Goal: Transaction & Acquisition: Download file/media

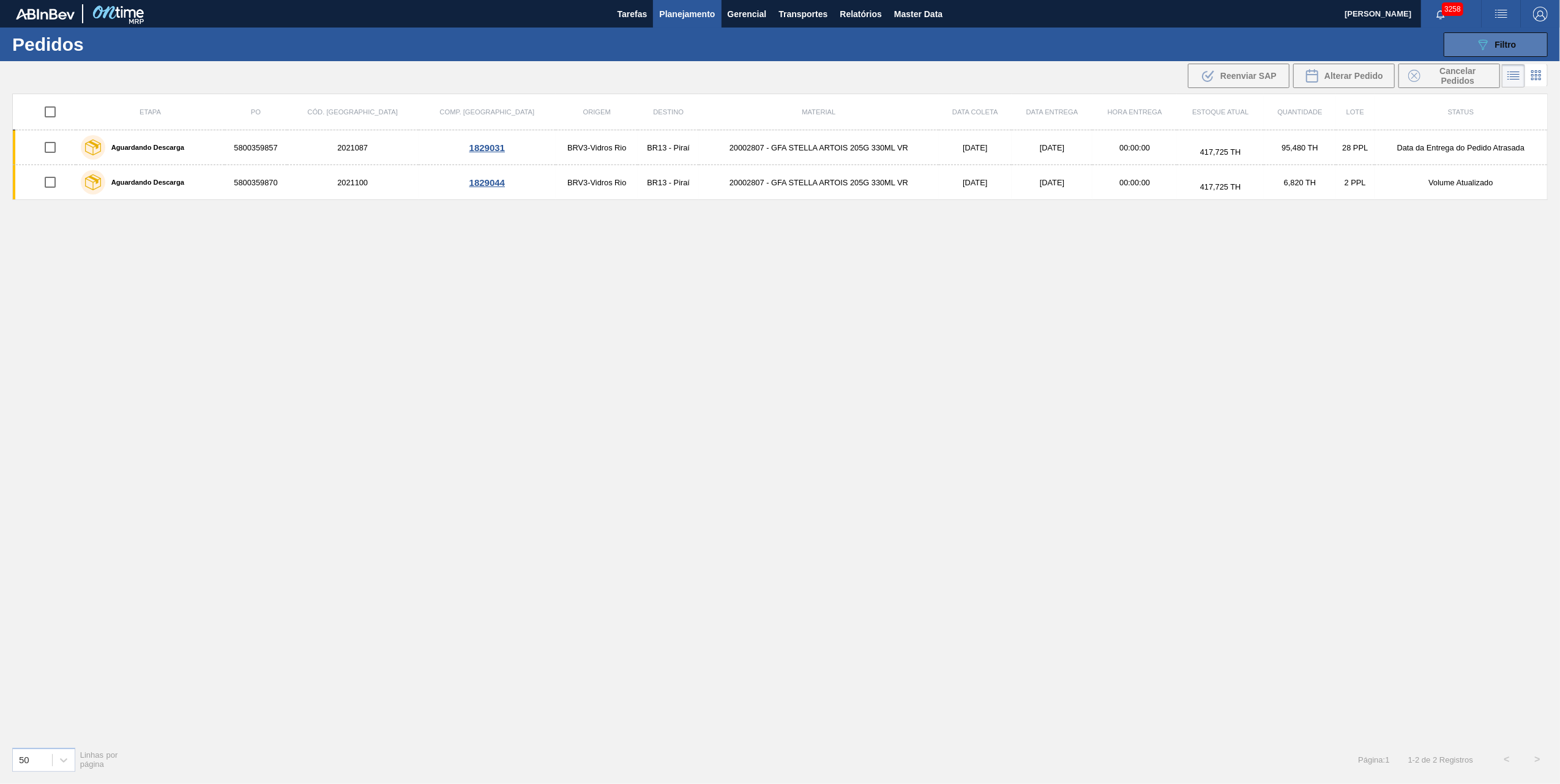
click at [1462, 47] on button "089F7B8B-B2A5-4AFE-B5C0-19BA573D28AC Filtro" at bounding box center [1496, 44] width 104 height 25
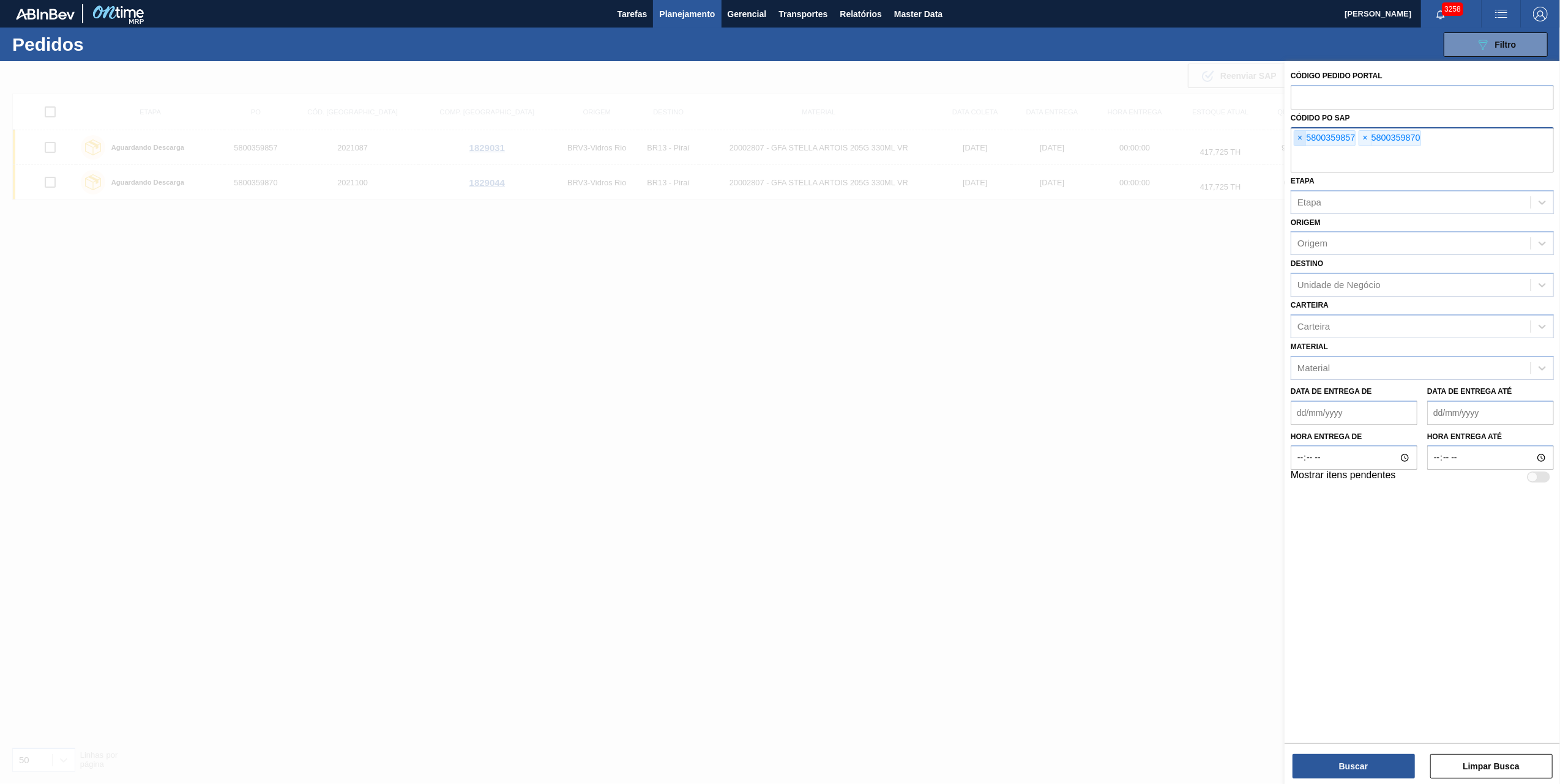
click at [1301, 135] on span "×" at bounding box center [1300, 138] width 11 height 15
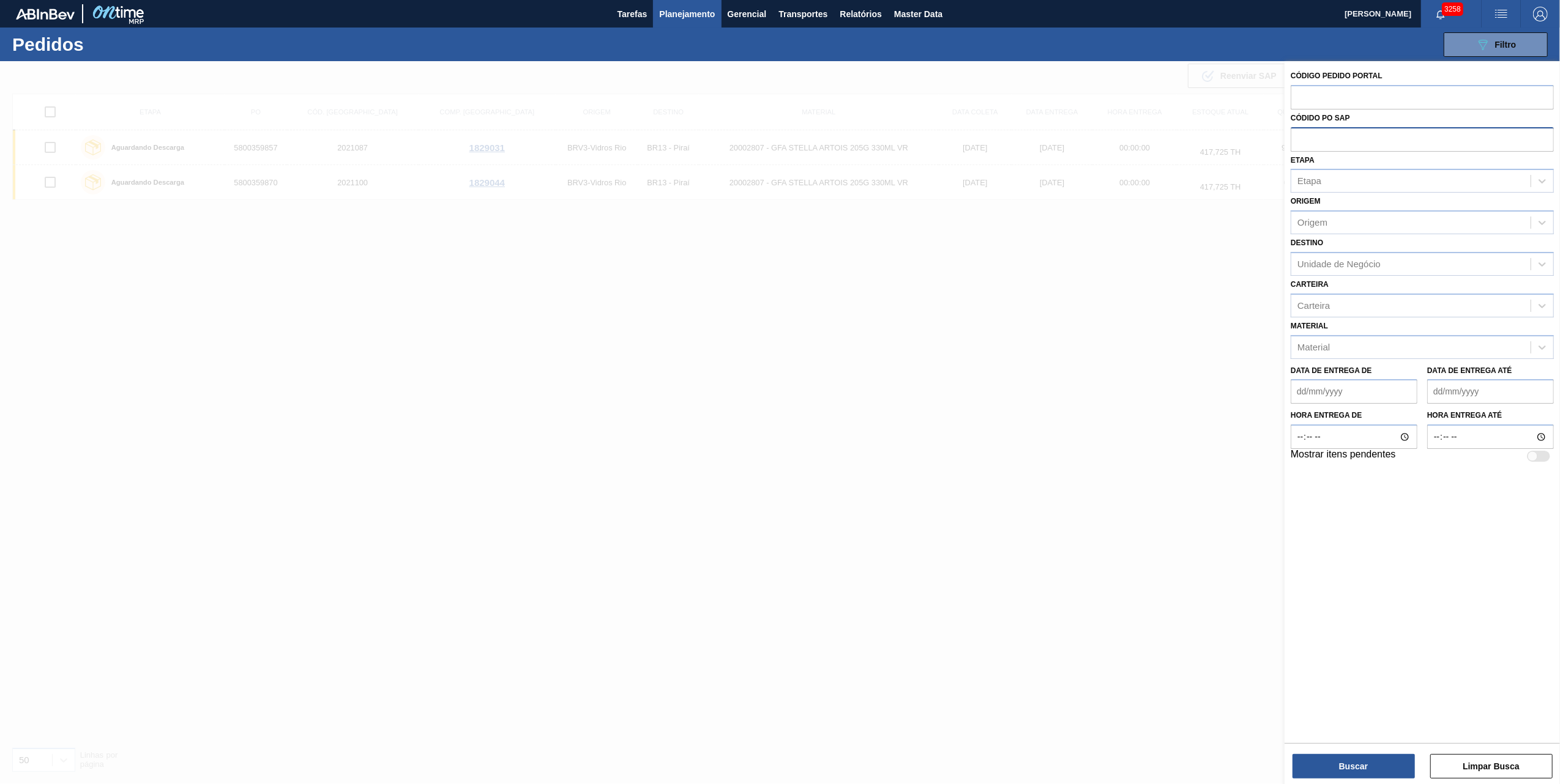
paste input "text"
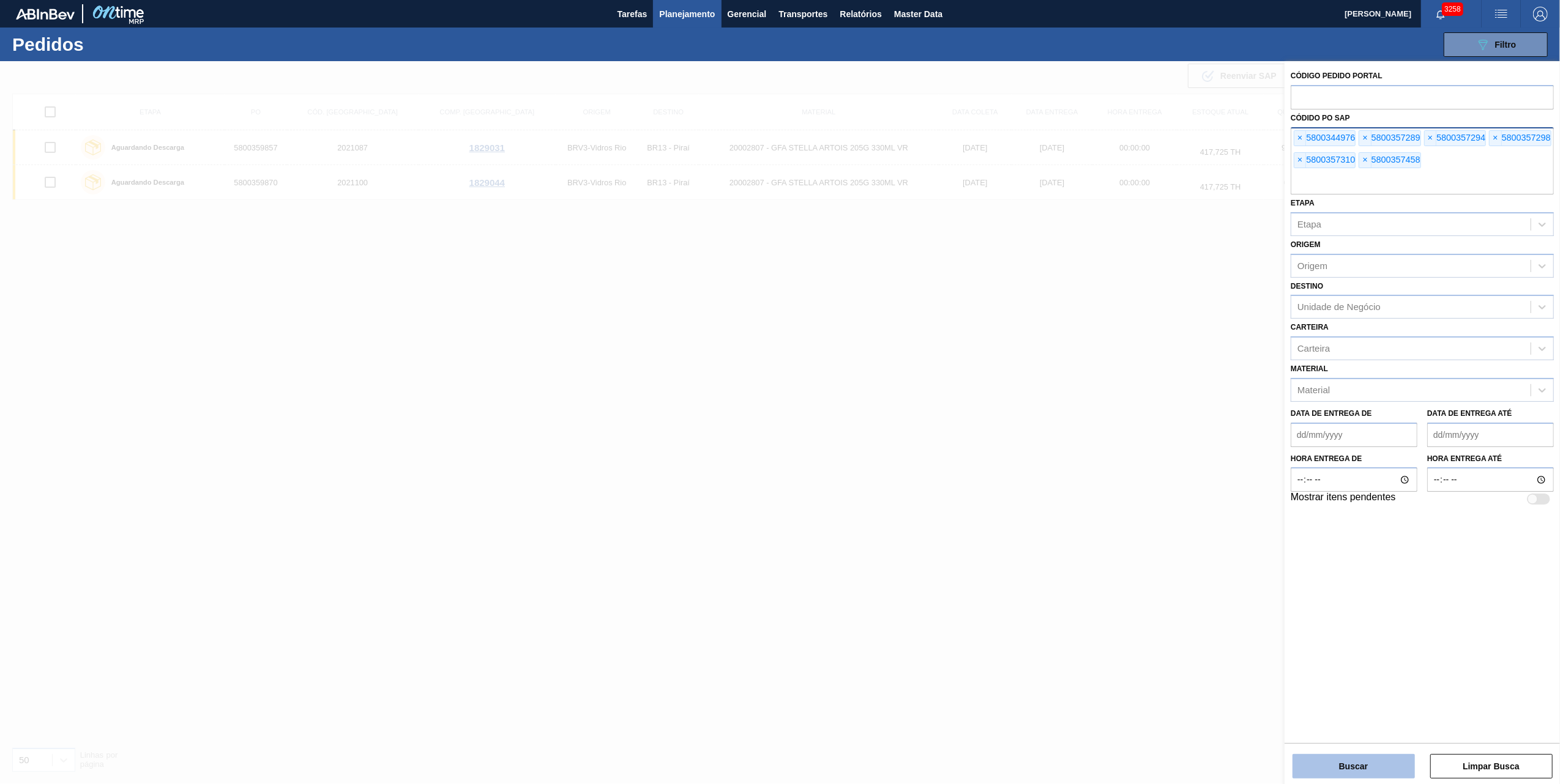
click at [1365, 766] on button "Buscar" at bounding box center [1353, 766] width 122 height 25
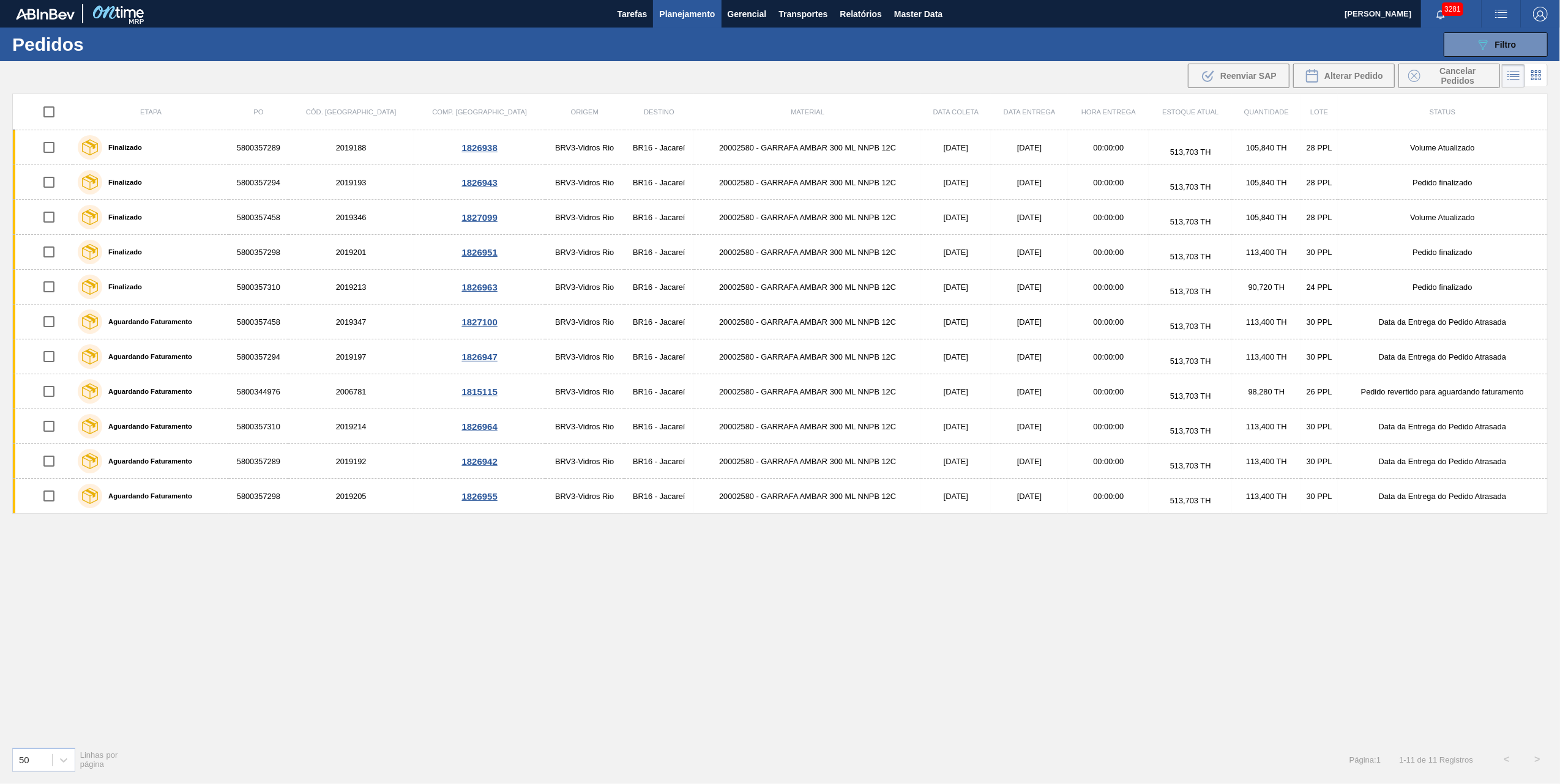
click at [1465, 26] on div "3281" at bounding box center [1452, 13] width 61 height 27
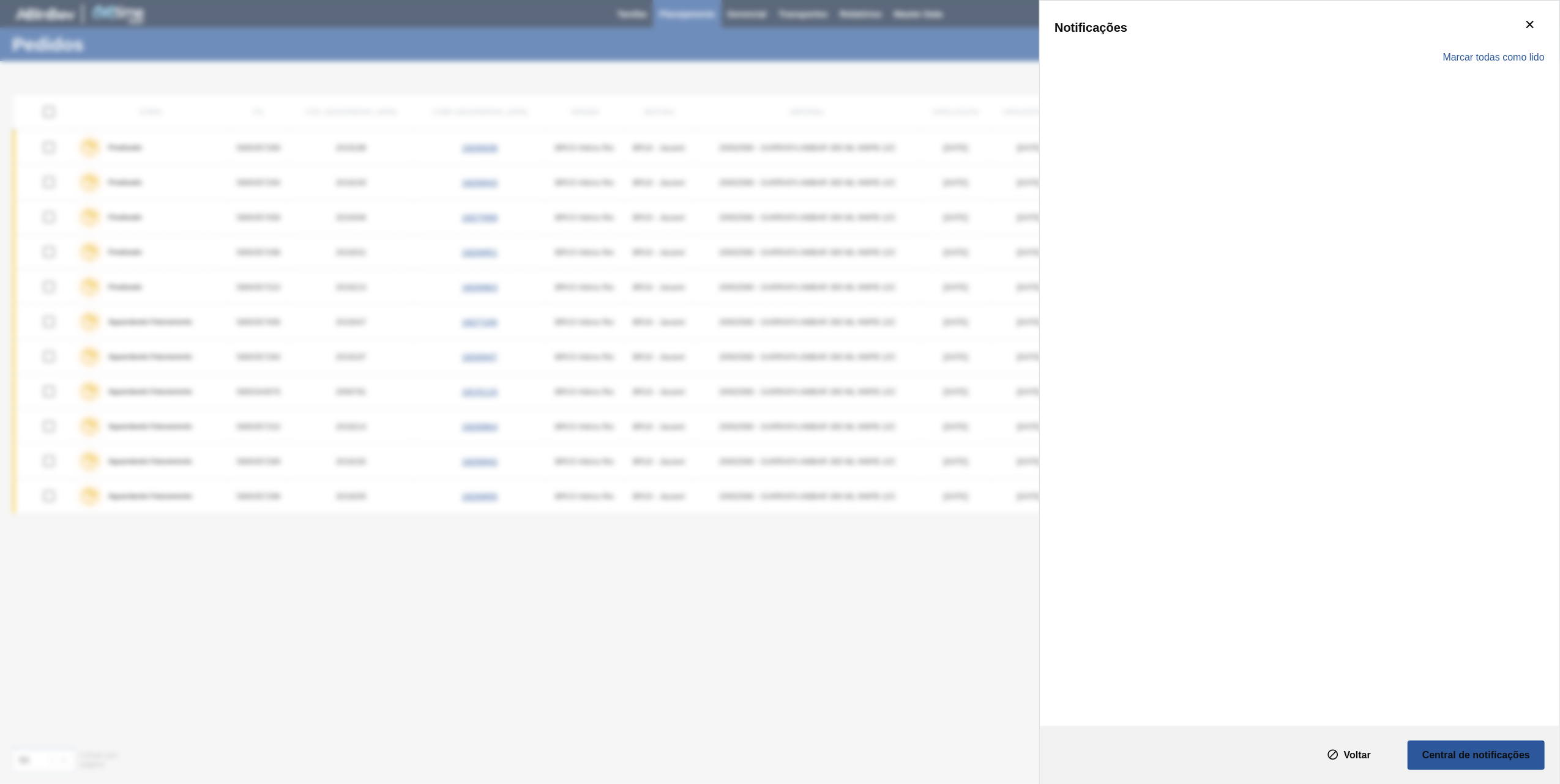
click at [1465, 30] on div "Notificações" at bounding box center [1300, 27] width 490 height 25
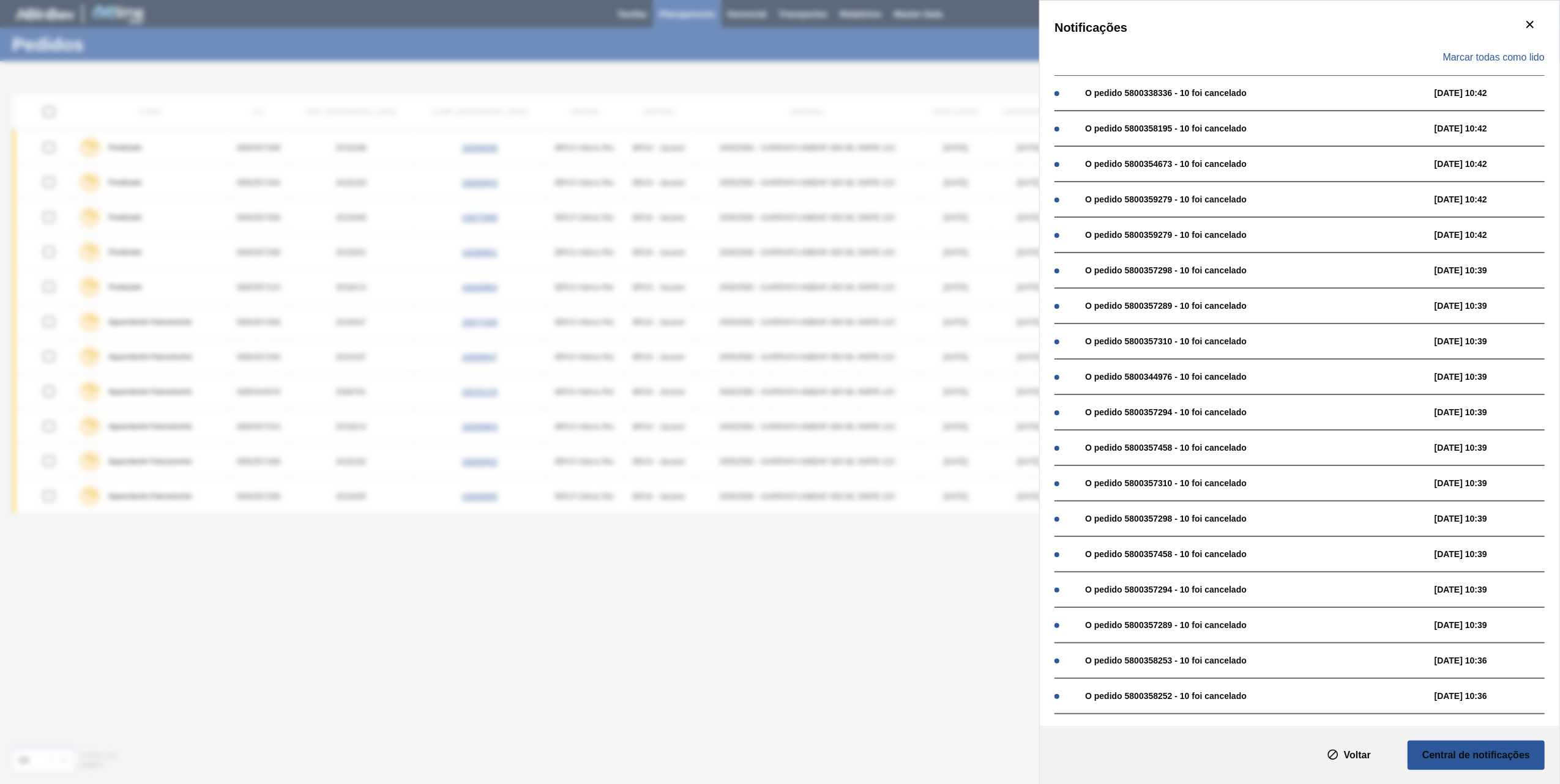
click at [955, 45] on div "Notificações Marcar todas como lido O pedido 5800338336 - 10 foi cancelado [DAT…" at bounding box center [780, 392] width 1560 height 784
click at [1516, 26] on button "botão de ícone" at bounding box center [1530, 25] width 29 height 29
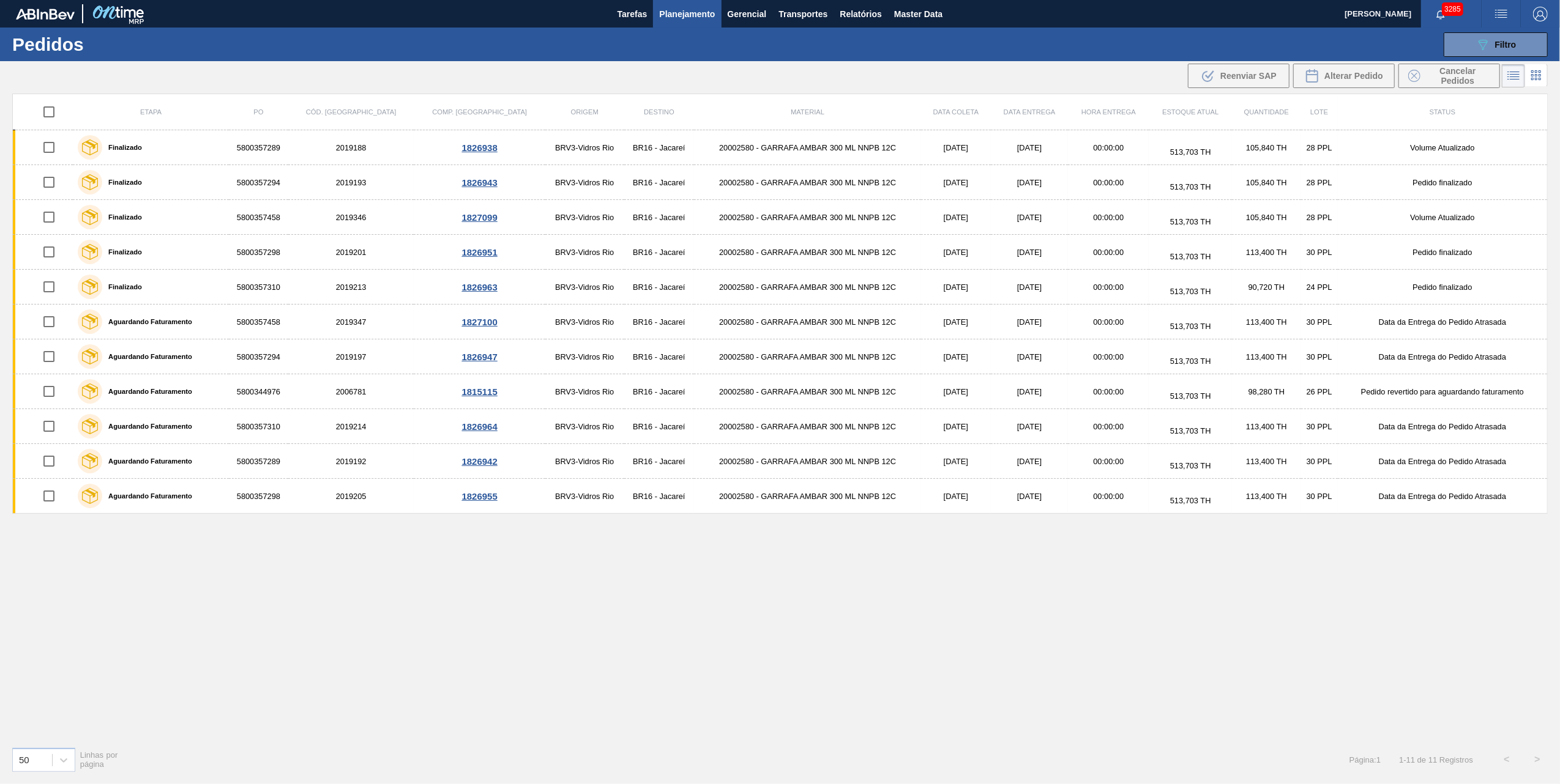
click at [1462, 47] on button "089F7B8B-B2A5-4AFE-B5C0-19BA573D28AC Filtro" at bounding box center [1496, 44] width 104 height 25
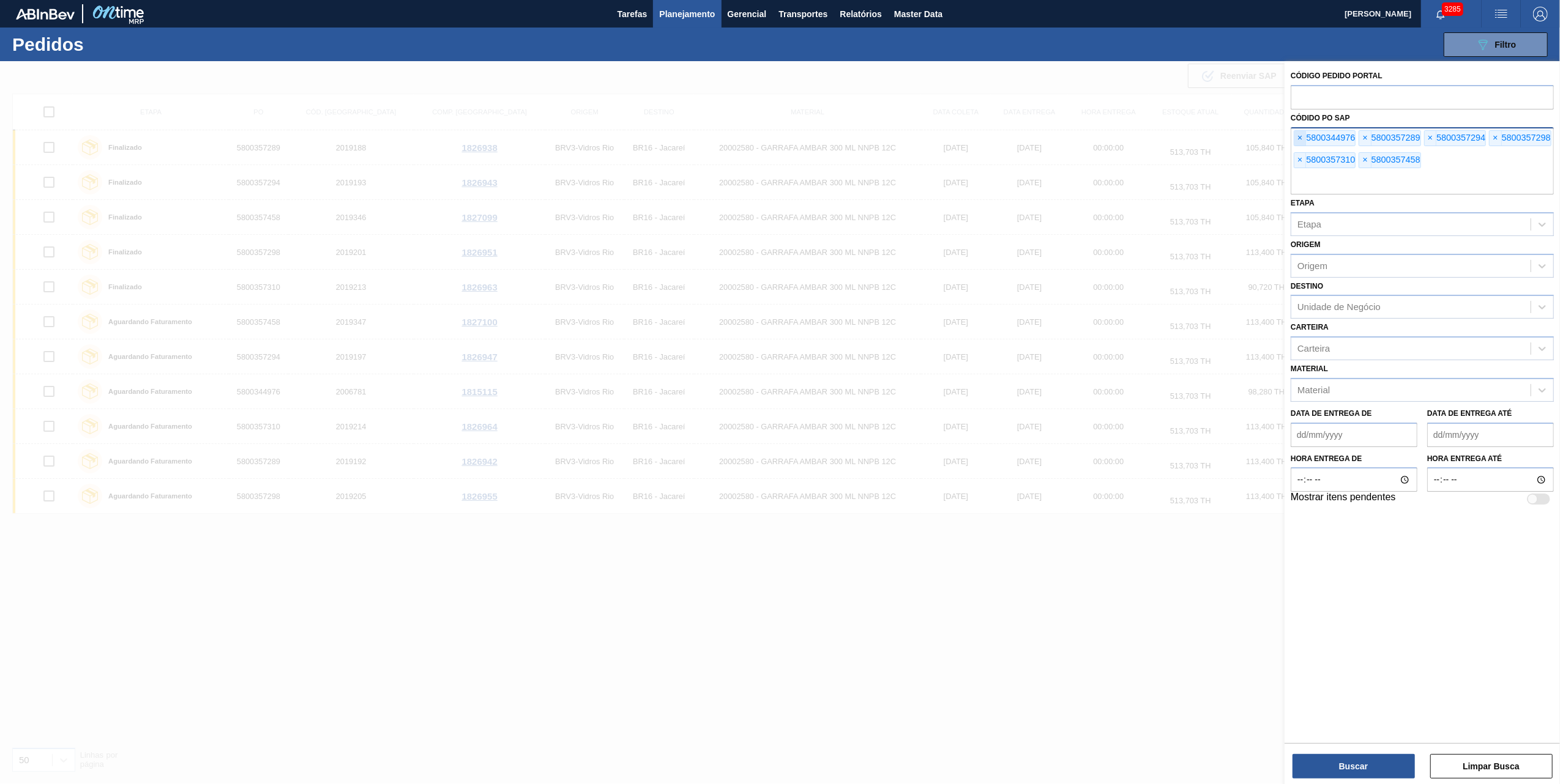
click at [1299, 142] on span "×" at bounding box center [1300, 138] width 11 height 15
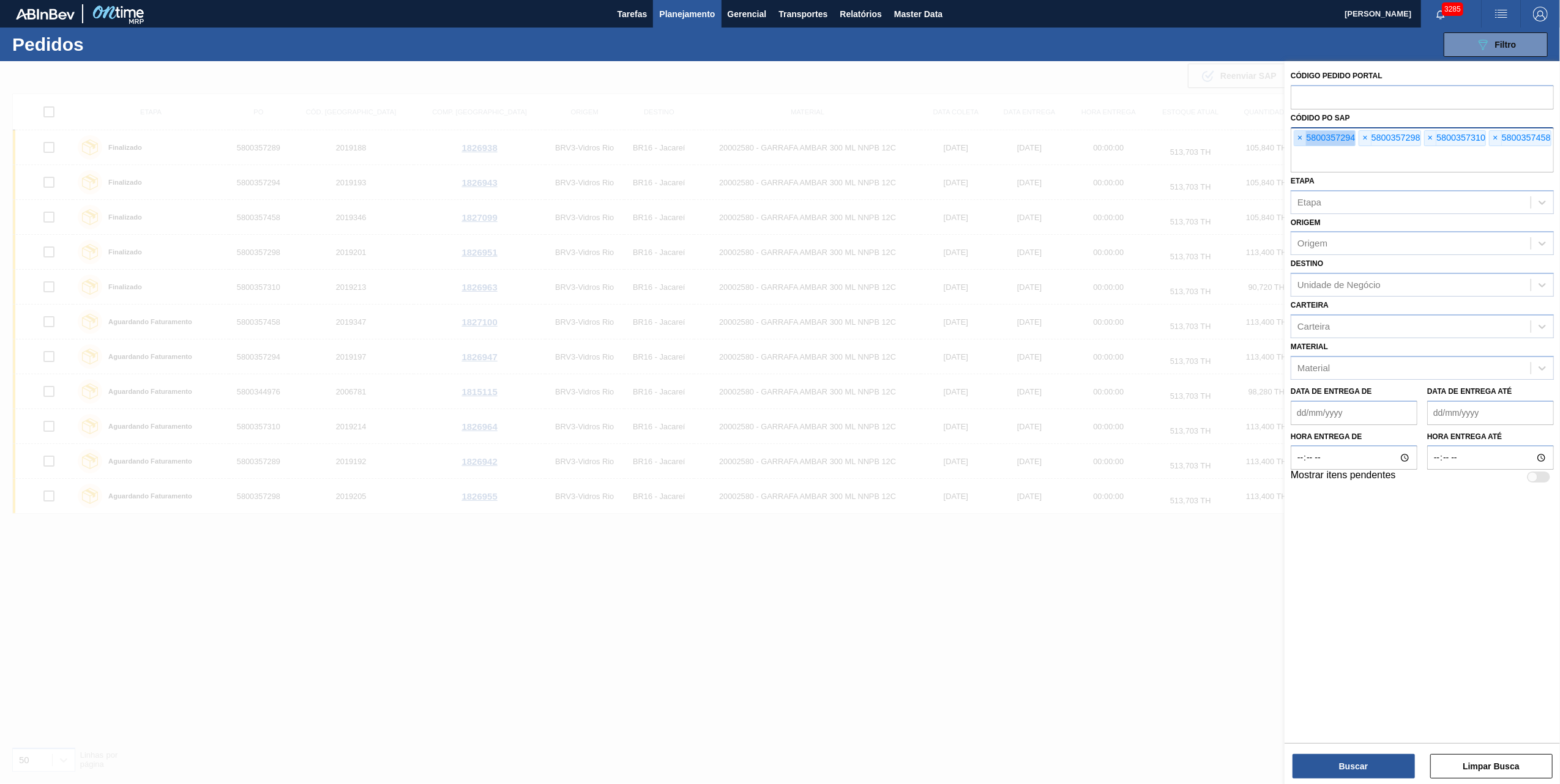
click at [1299, 142] on span "×" at bounding box center [1300, 138] width 11 height 15
click at [1299, 149] on input "text" at bounding box center [1422, 161] width 263 height 23
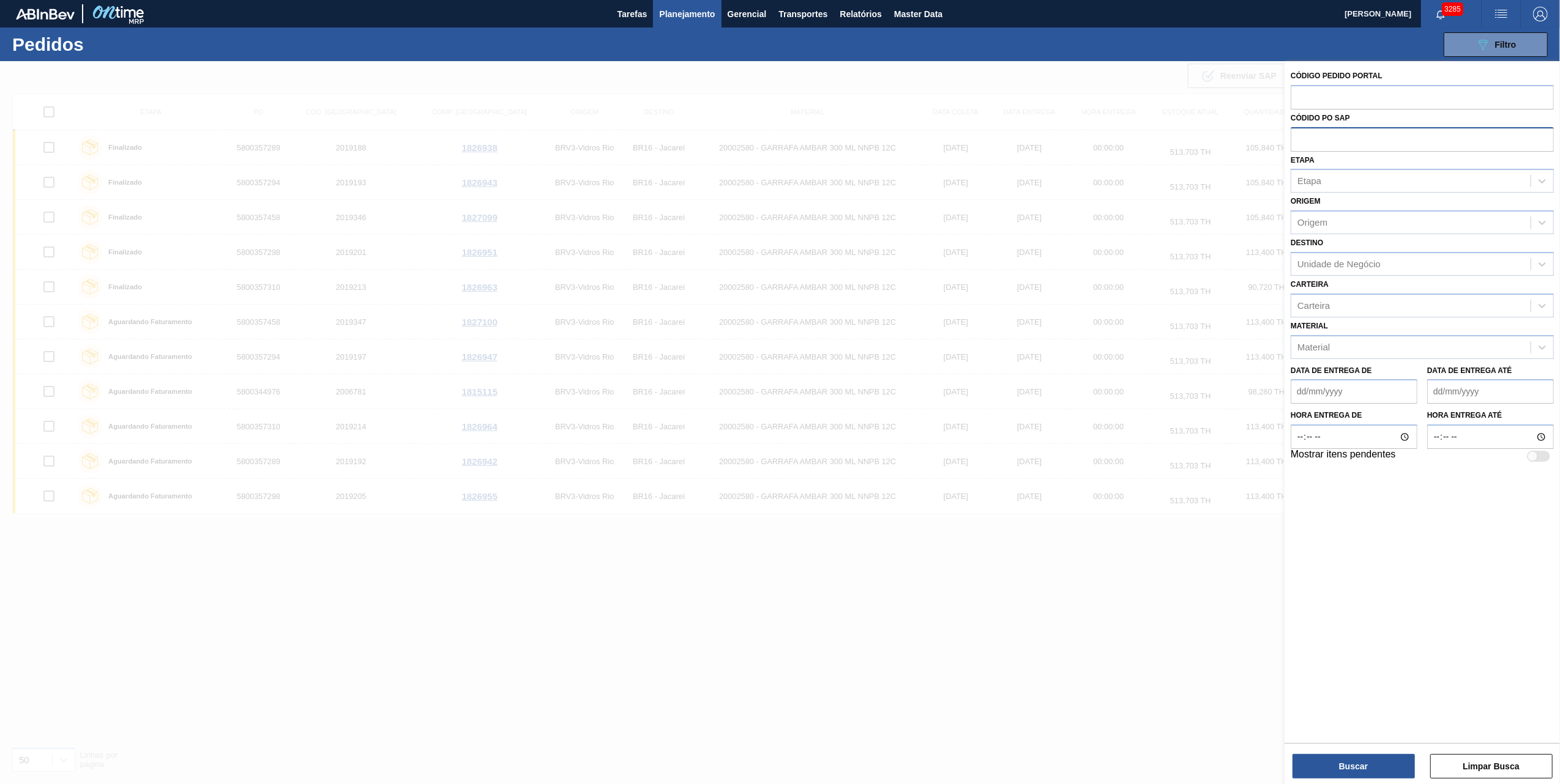
paste input "text"
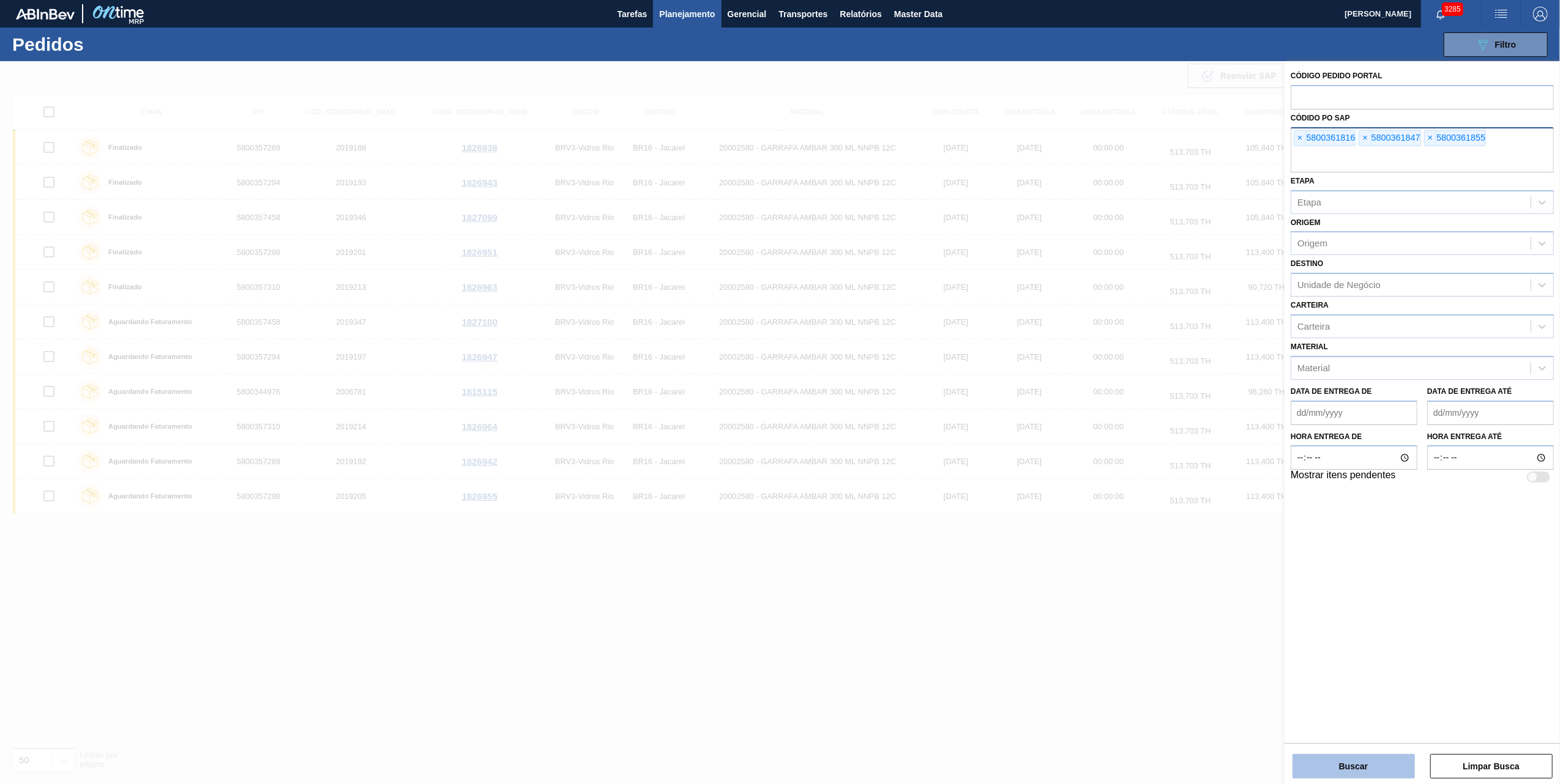
click at [1357, 759] on button "Buscar" at bounding box center [1353, 766] width 122 height 25
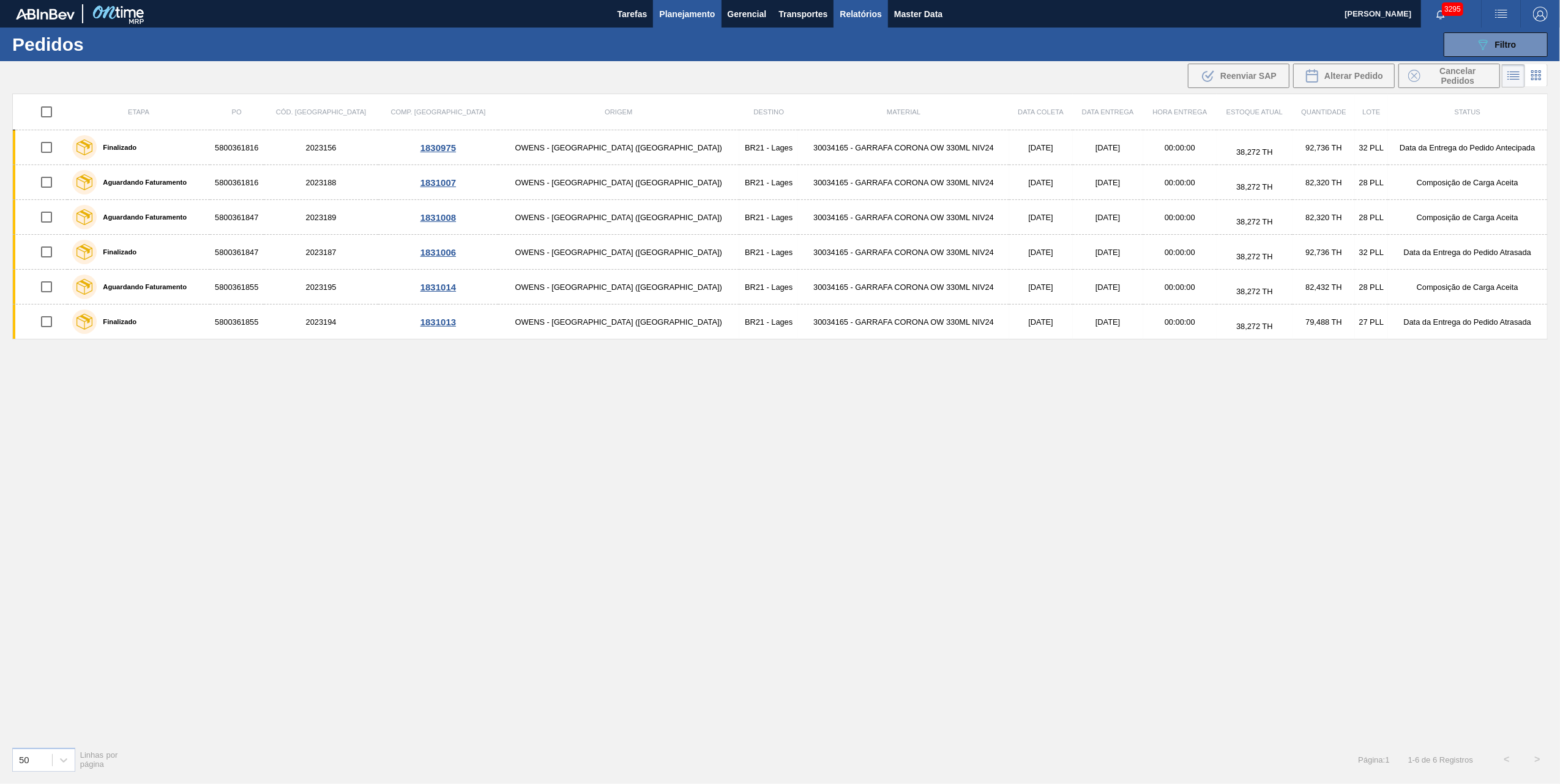
click at [862, 5] on button "Relatórios" at bounding box center [860, 13] width 54 height 27
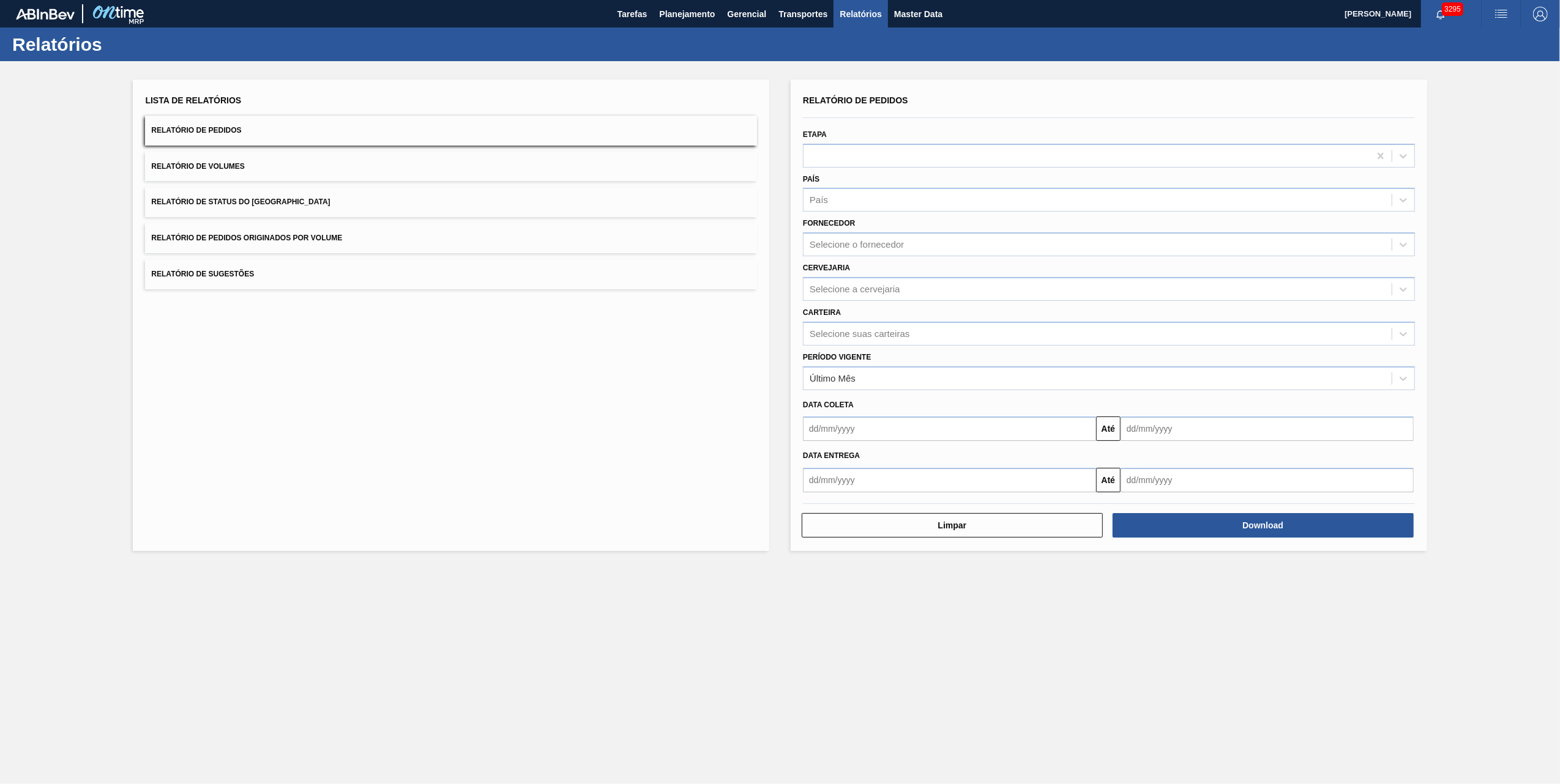
click at [280, 231] on button "Relatório de Pedidos Originados por Volume" at bounding box center [451, 238] width 612 height 30
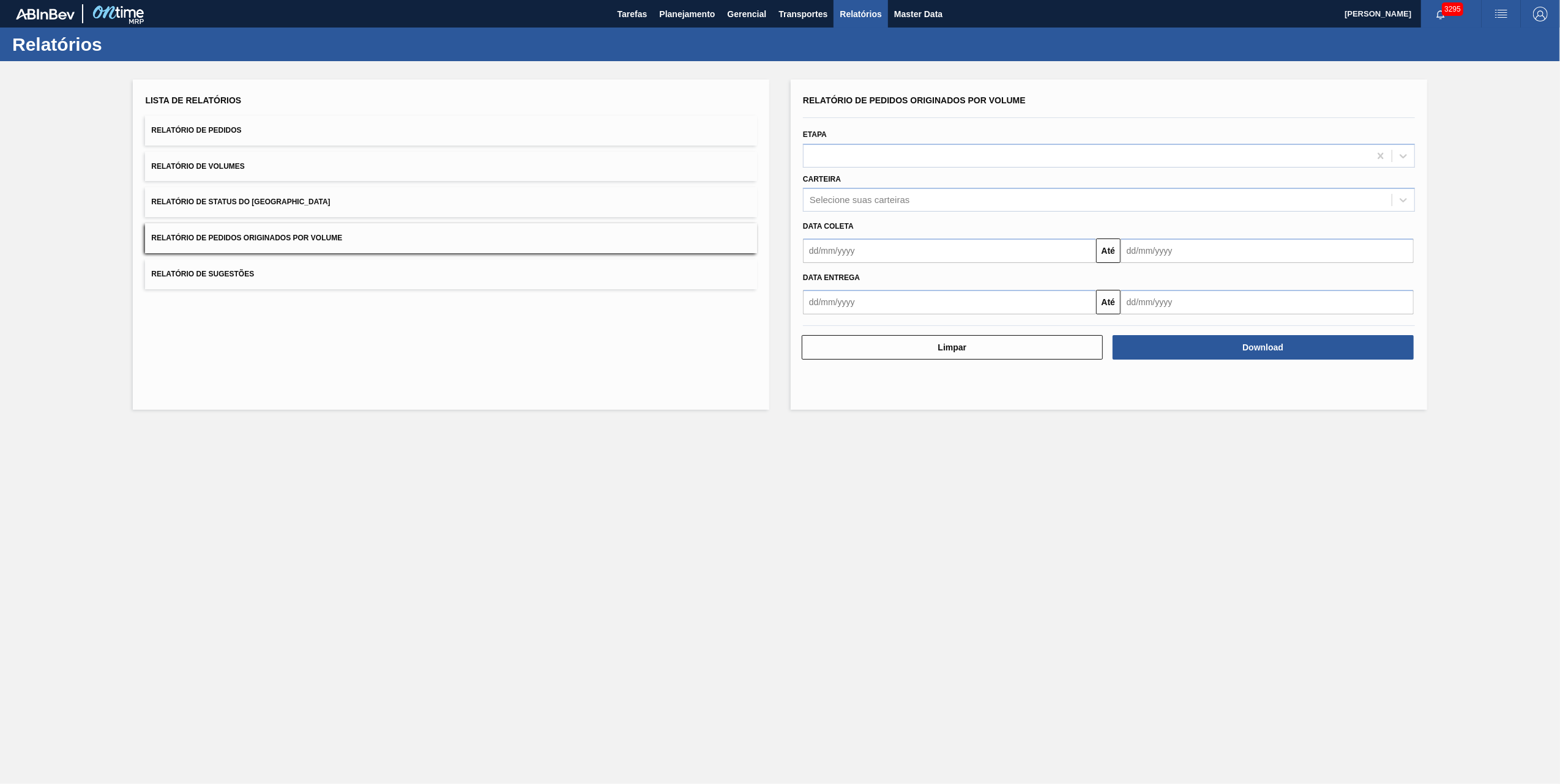
click at [281, 206] on span "Relatório de Status do [GEOGRAPHIC_DATA]" at bounding box center [241, 202] width 179 height 9
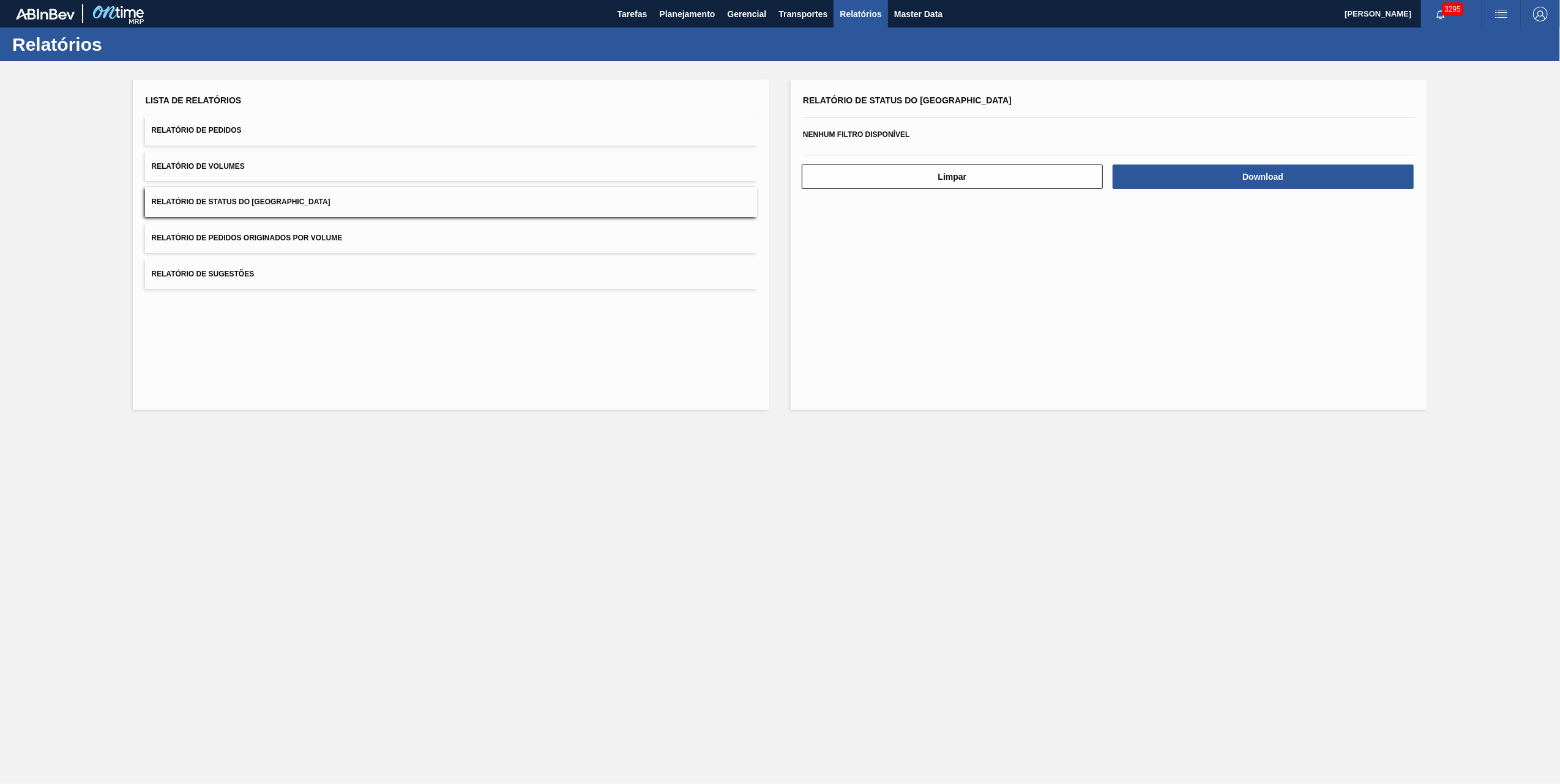
click at [348, 236] on button "Relatório de Pedidos Originados por Volume" at bounding box center [451, 238] width 612 height 30
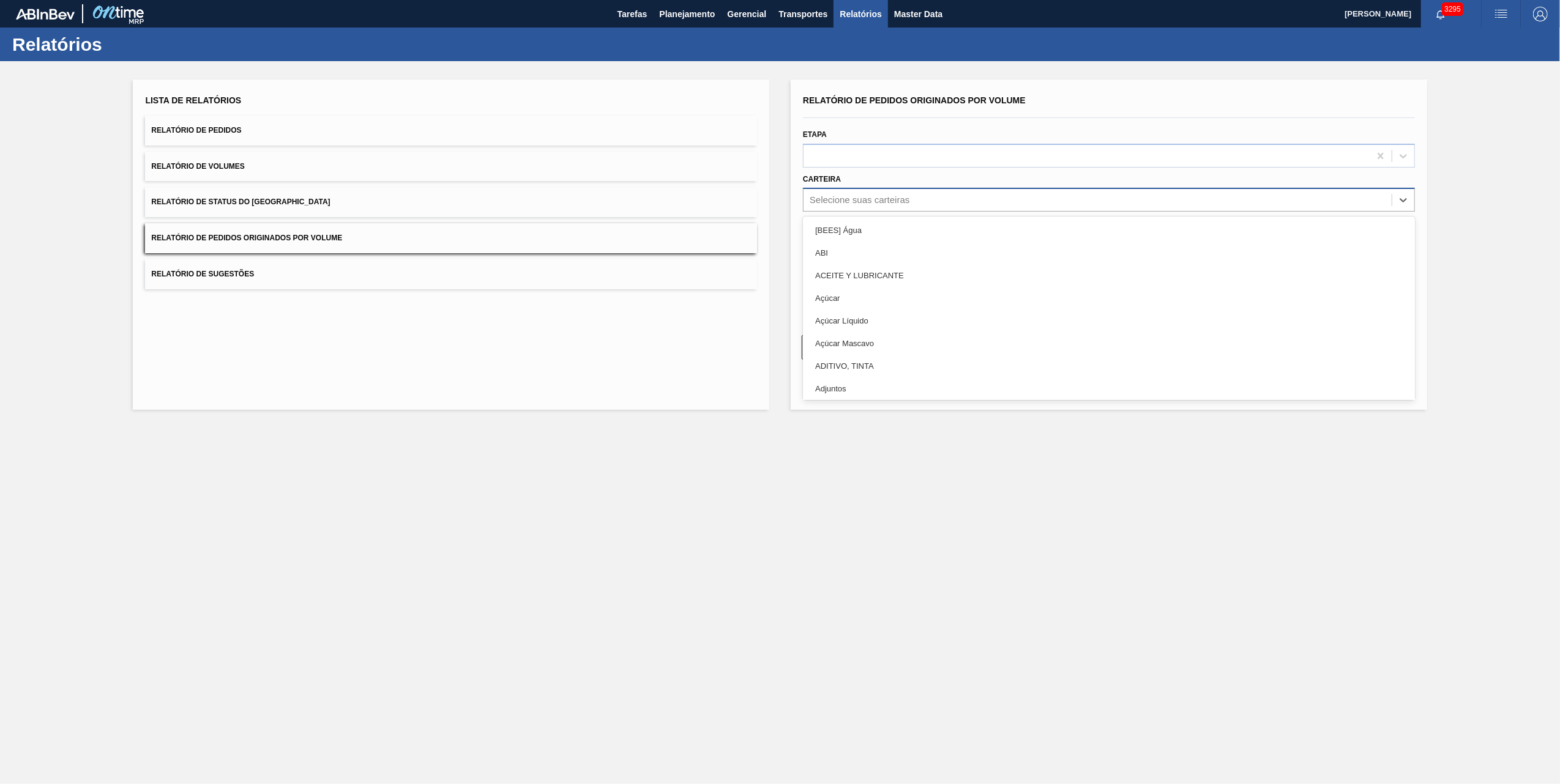
click at [831, 208] on div "Selecione suas carteiras" at bounding box center [1097, 200] width 588 height 18
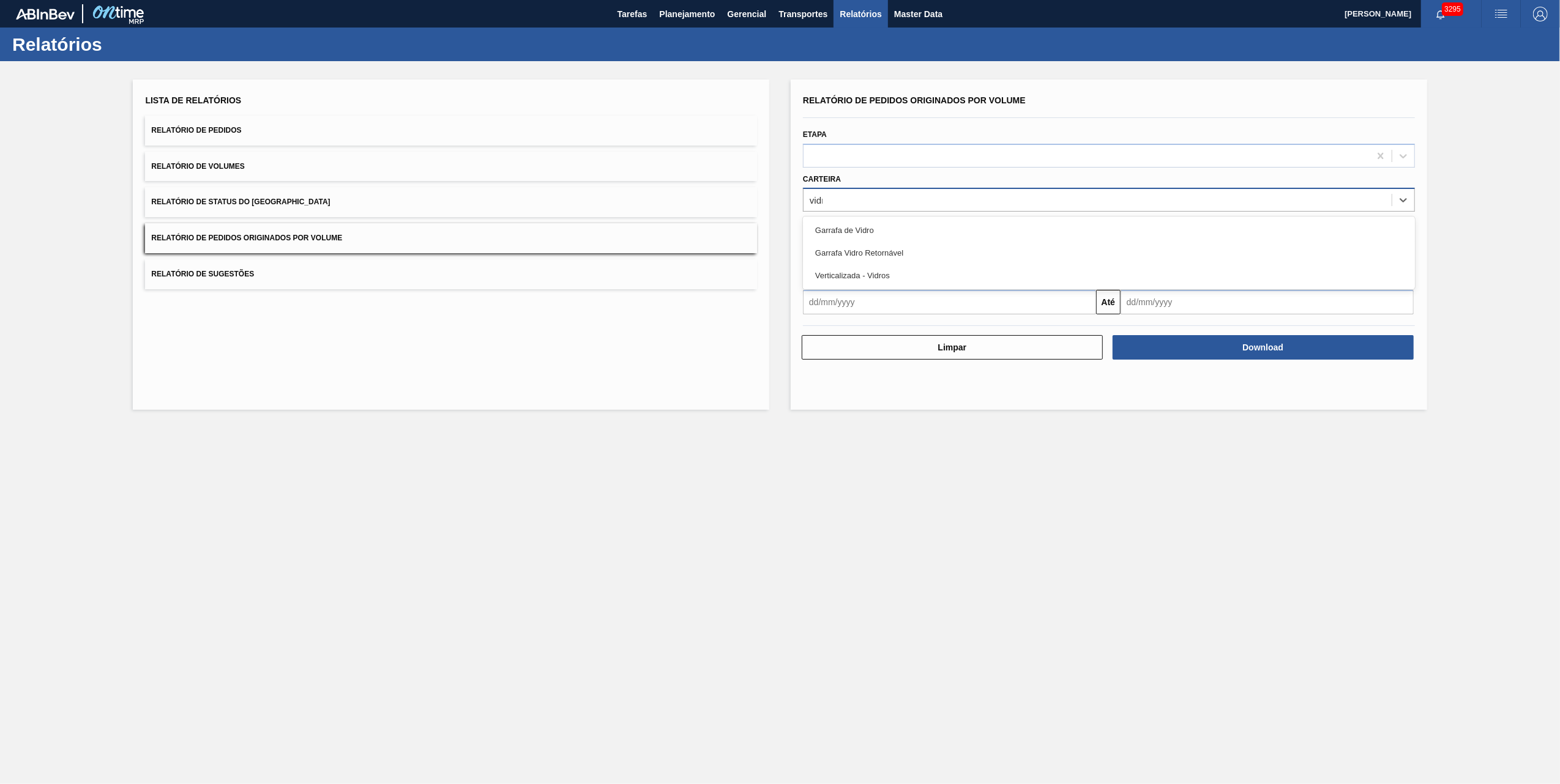
type input "vidro"
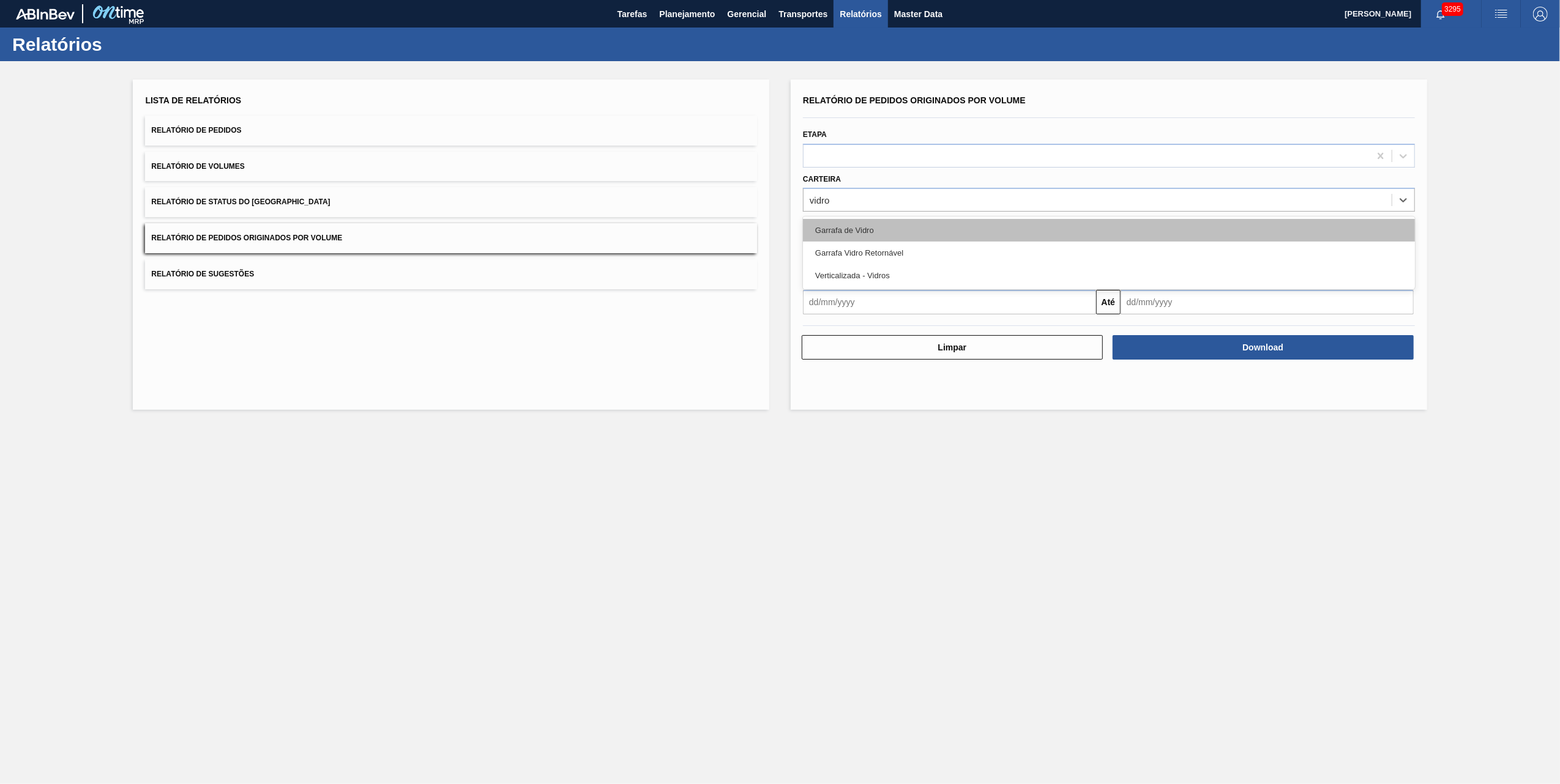
click at [863, 222] on div "Garrafa de Vidro" at bounding box center [1109, 231] width 612 height 23
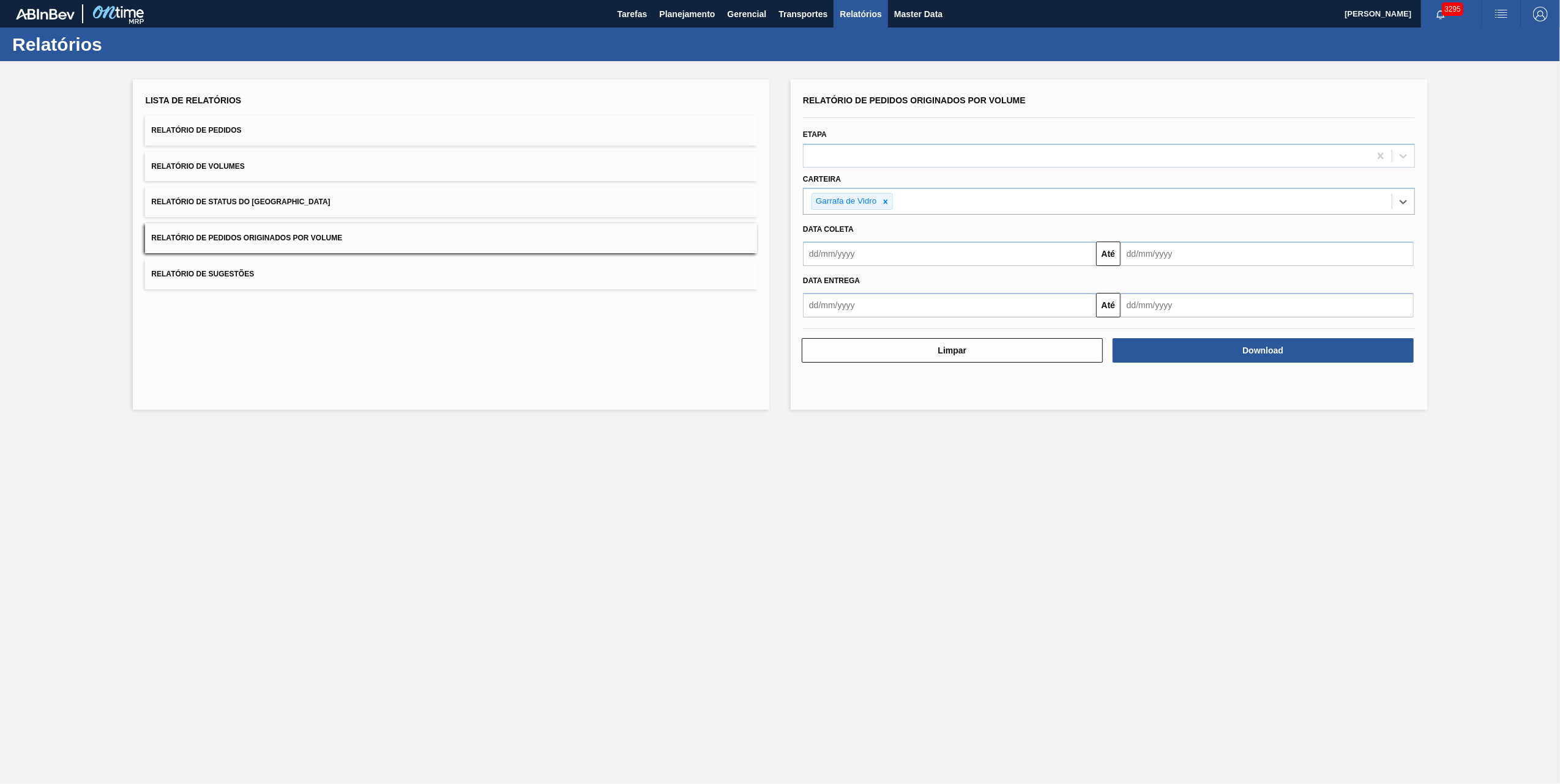
click at [961, 253] on input "text" at bounding box center [949, 254] width 293 height 25
click at [836, 324] on div "1" at bounding box center [838, 322] width 16 height 16
type input "[DATE]"
click at [1151, 245] on input "text" at bounding box center [1267, 254] width 293 height 25
click at [1250, 344] on div "13" at bounding box center [1255, 342] width 16 height 16
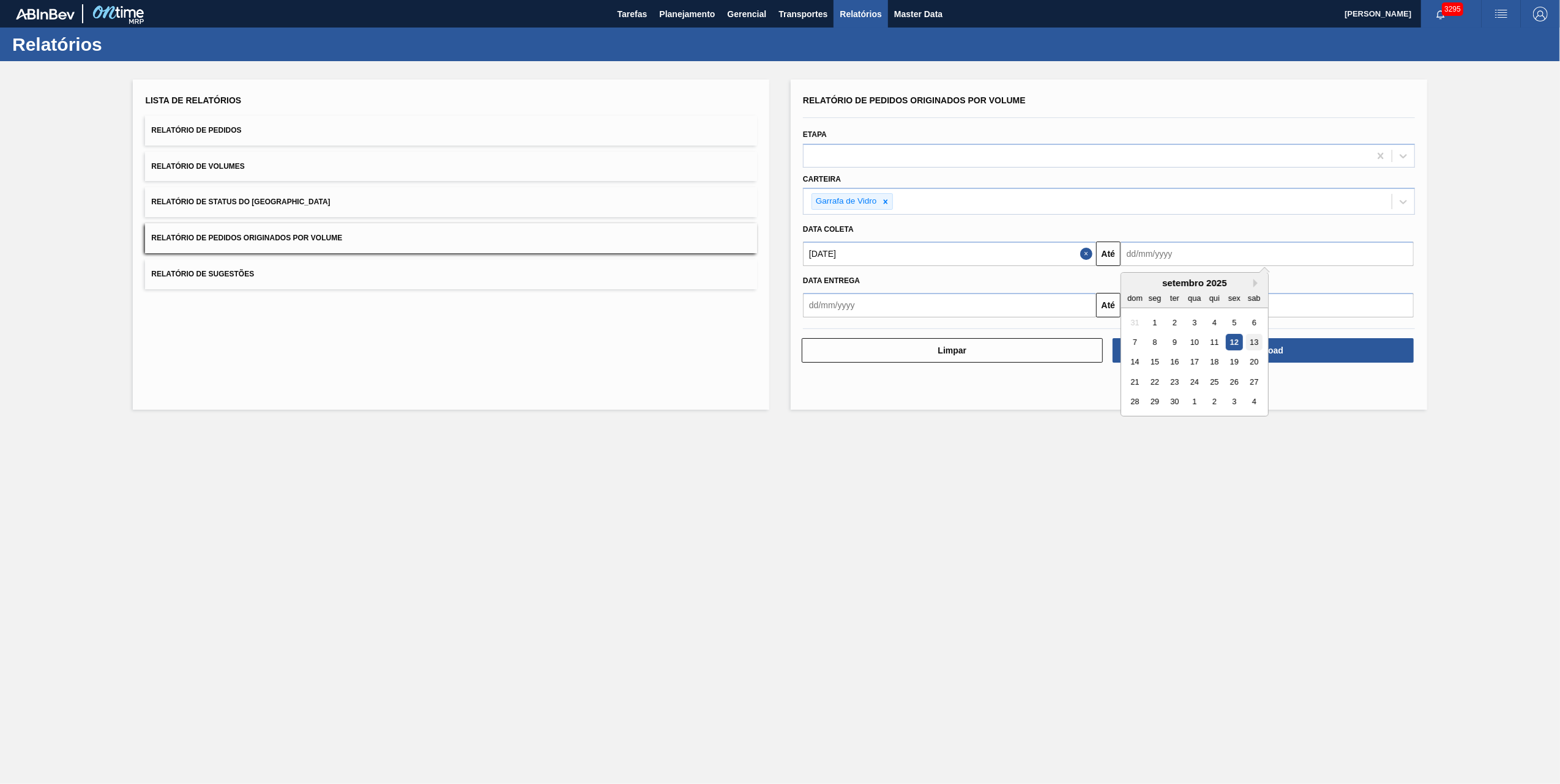
type input "[DATE]"
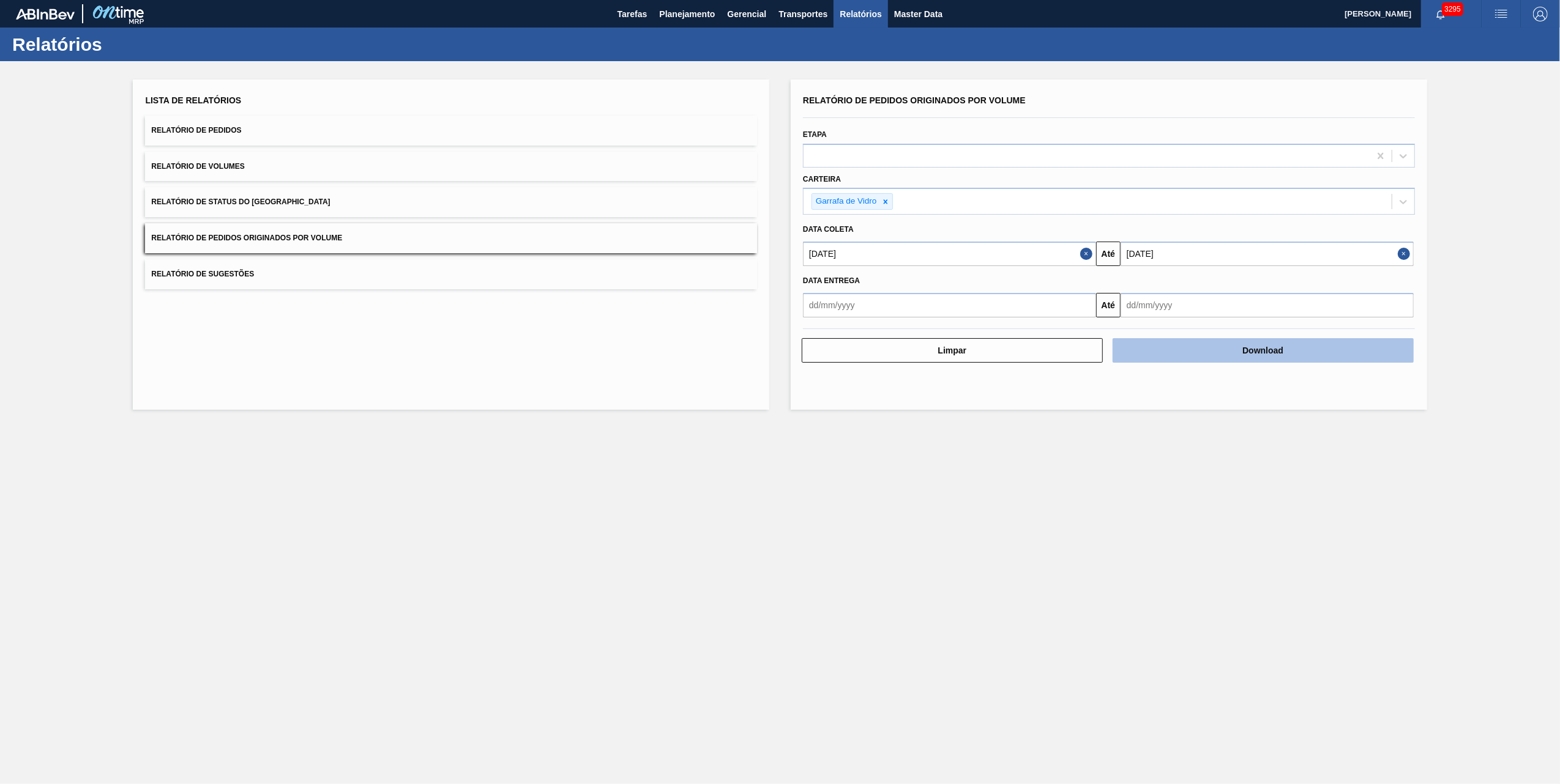
click at [1248, 352] on button "Download" at bounding box center [1263, 350] width 301 height 25
